Goal: Check status

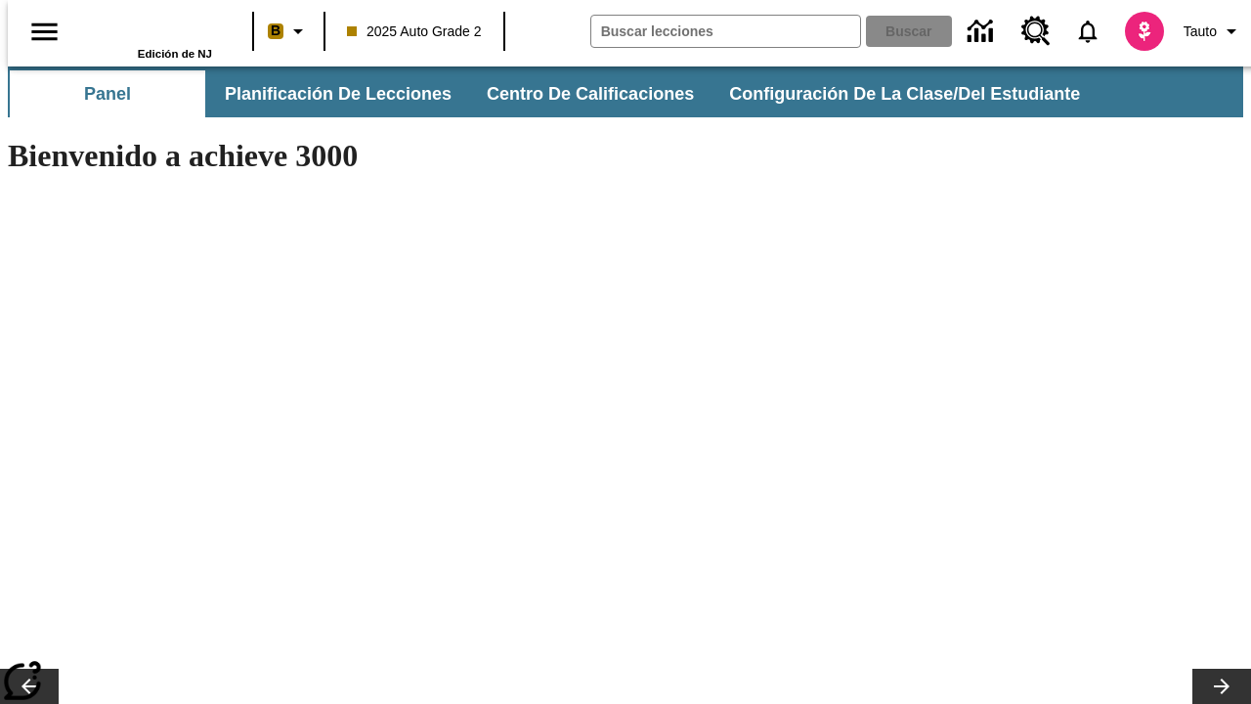
type input "-1"
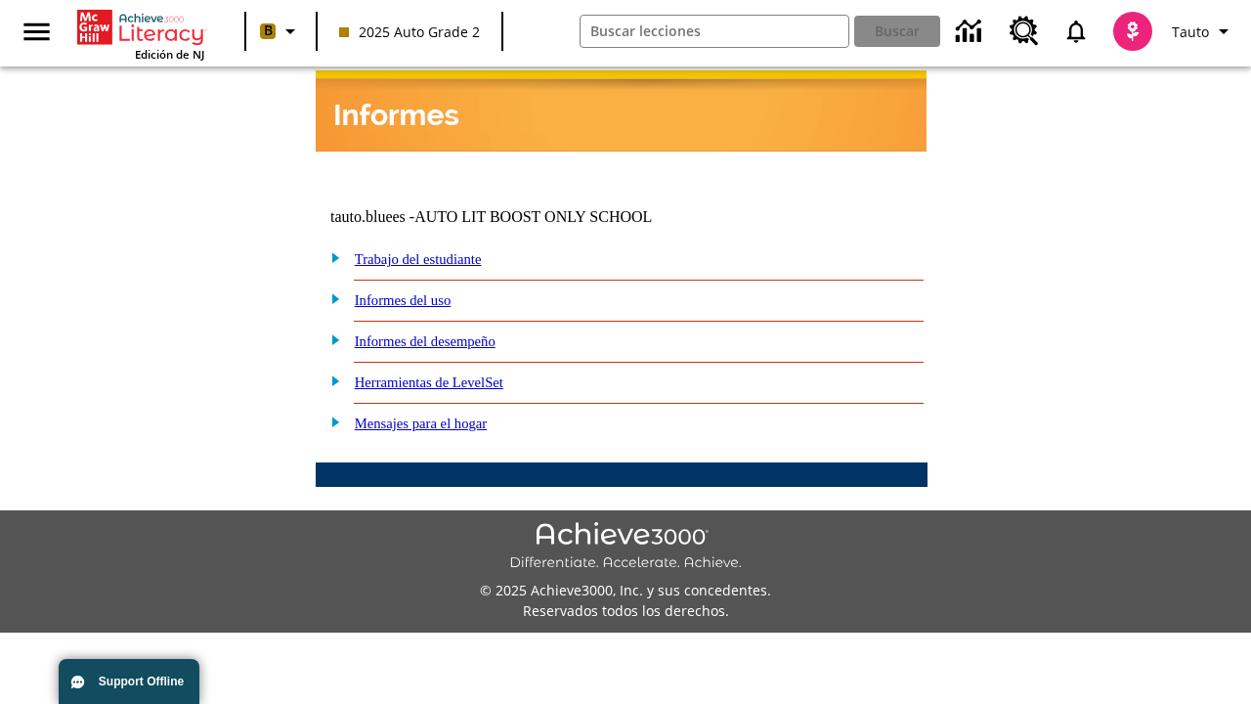
click at [440, 251] on link "Trabajo del estudiante" at bounding box center [418, 259] width 127 height 16
select select "/options/reports/?report_id=24&atype=14&section=2"
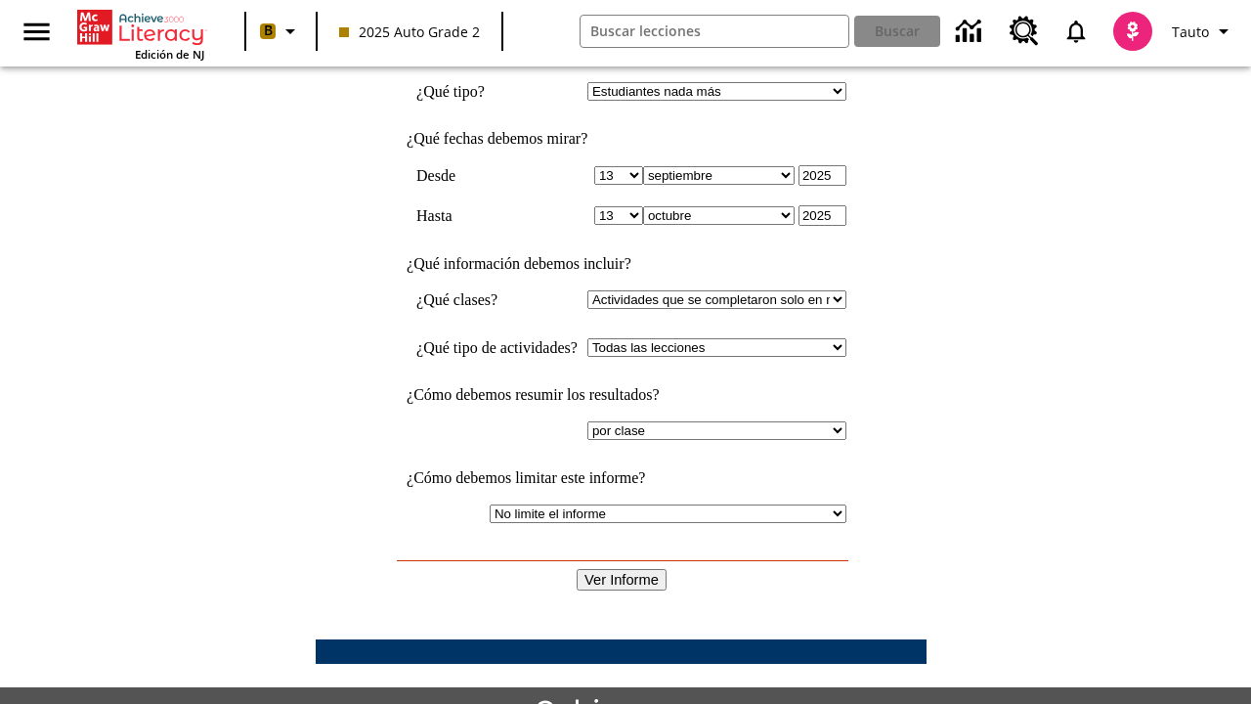
click at [622, 569] on input "Ver Informe" at bounding box center [622, 580] width 90 height 22
